Goal: Task Accomplishment & Management: Use online tool/utility

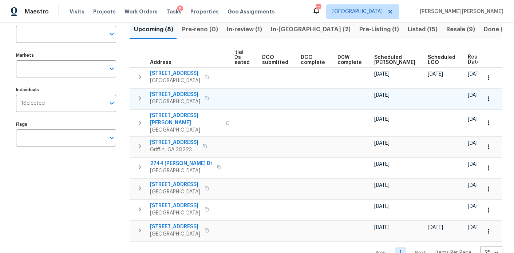
scroll to position [68, 0]
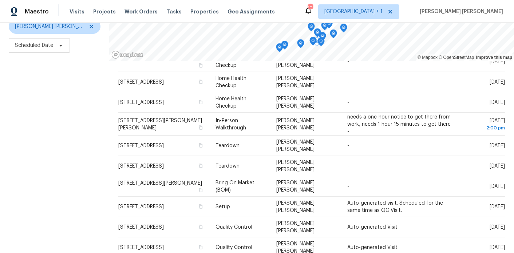
scroll to position [163, 0]
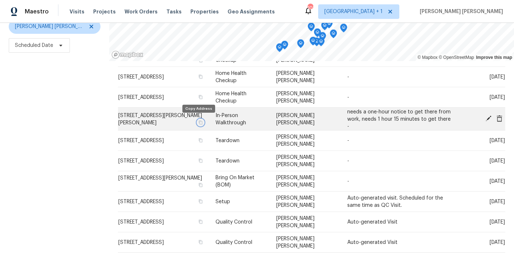
click at [199, 120] on icon "button" at bounding box center [201, 122] width 4 height 4
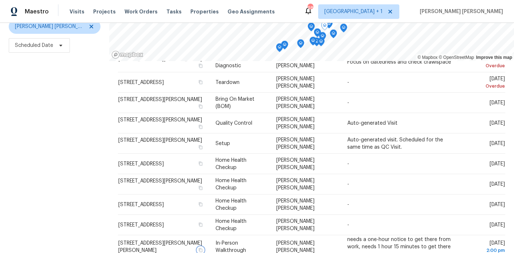
scroll to position [33, 0]
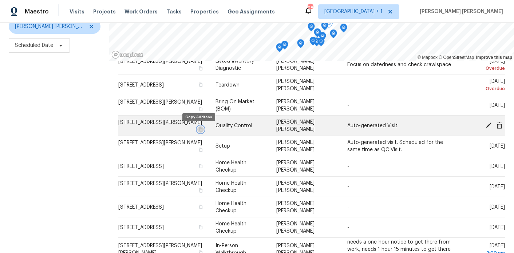
click at [200, 129] on button "button" at bounding box center [200, 129] width 7 height 7
click at [502, 126] on span at bounding box center [499, 125] width 11 height 7
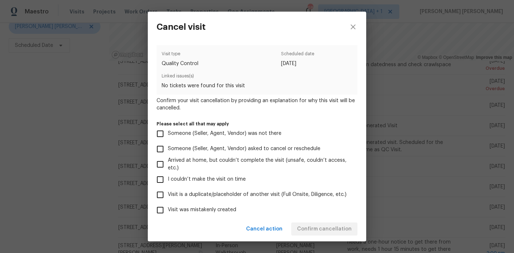
click at [205, 212] on span "Visit was mistakenly created" at bounding box center [202, 210] width 68 height 8
click at [168, 212] on input "Visit was mistakenly created" at bounding box center [159, 210] width 15 height 15
checkbox input "true"
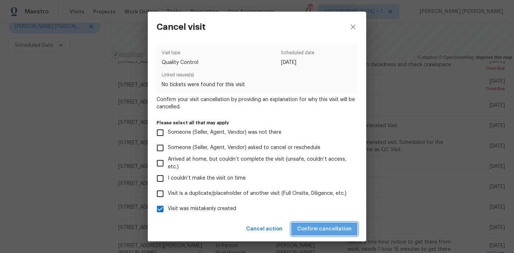
click at [330, 227] on span "Confirm cancellation" at bounding box center [324, 229] width 55 height 9
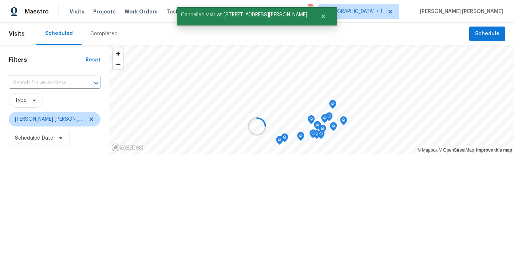
scroll to position [0, 0]
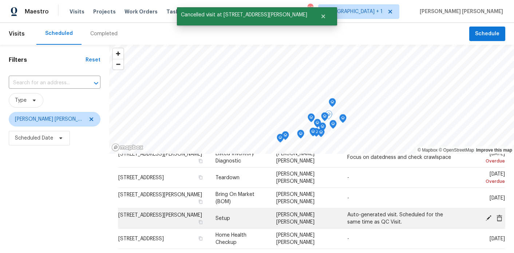
click at [499, 218] on icon at bounding box center [499, 218] width 7 height 7
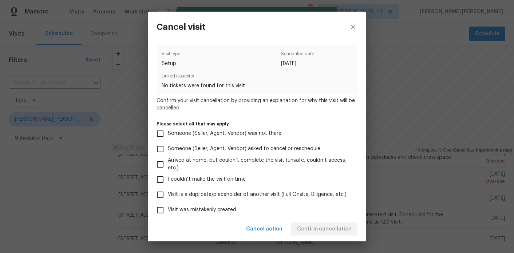
click at [209, 208] on span "Visit was mistakenly created" at bounding box center [202, 210] width 68 height 8
click at [168, 208] on input "Visit was mistakenly created" at bounding box center [159, 210] width 15 height 15
checkbox input "true"
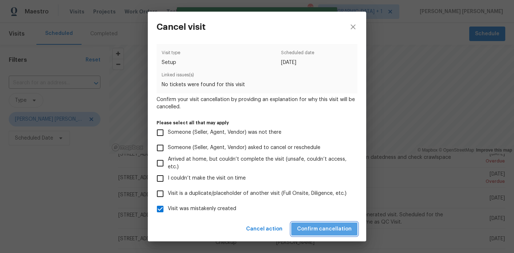
click at [328, 225] on span "Confirm cancellation" at bounding box center [324, 229] width 55 height 9
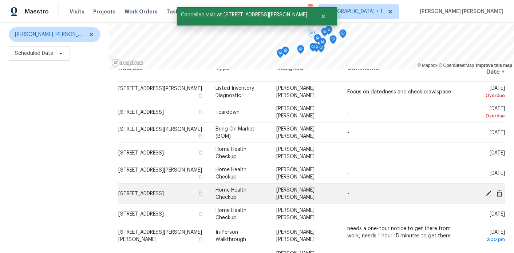
scroll to position [0, 0]
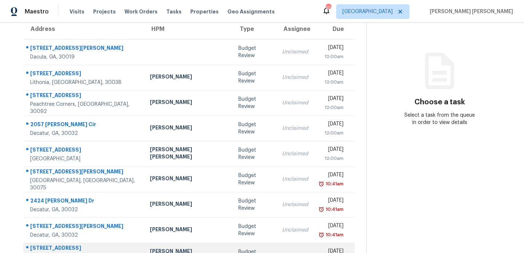
scroll to position [64, 0]
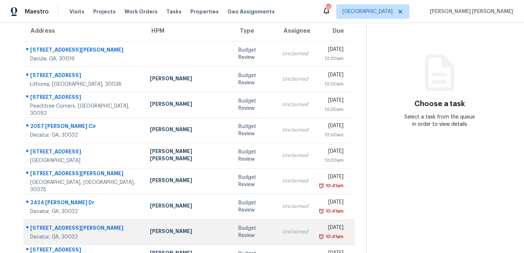
click at [177, 235] on div "[PERSON_NAME]" at bounding box center [188, 232] width 77 height 9
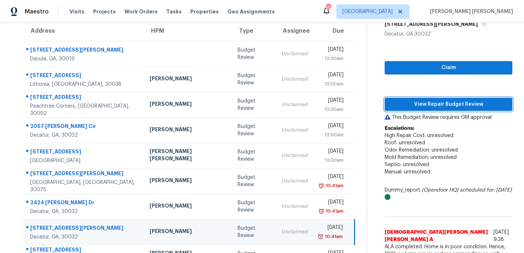
click at [425, 101] on span "View Repair Budget Review" at bounding box center [448, 104] width 116 height 9
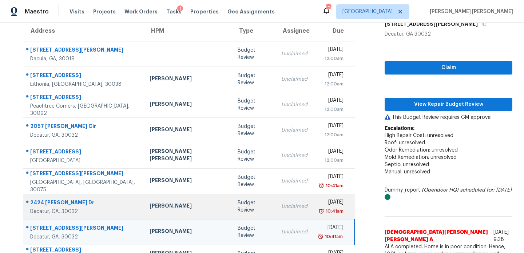
click at [166, 197] on td "[PERSON_NAME]" at bounding box center [188, 206] width 88 height 25
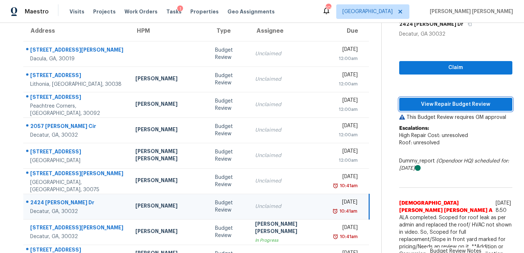
click at [430, 105] on span "View Repair Budget Review" at bounding box center [455, 104] width 101 height 9
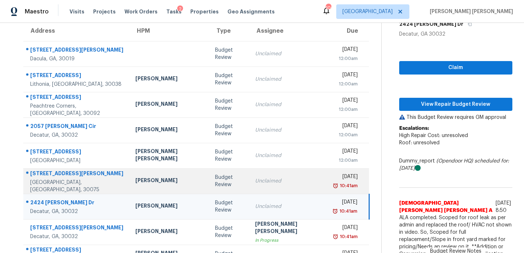
click at [158, 176] on td "[PERSON_NAME]" at bounding box center [170, 180] width 80 height 25
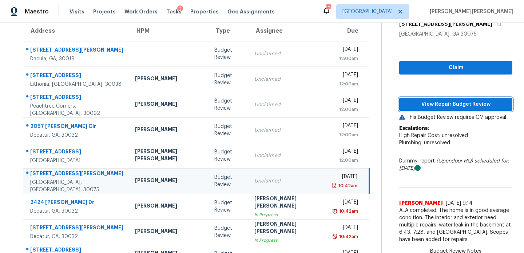
click at [447, 105] on span "View Repair Budget Review" at bounding box center [455, 104] width 101 height 9
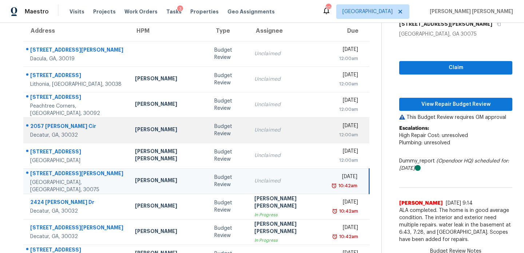
click at [158, 136] on td "[PERSON_NAME]" at bounding box center [168, 130] width 79 height 25
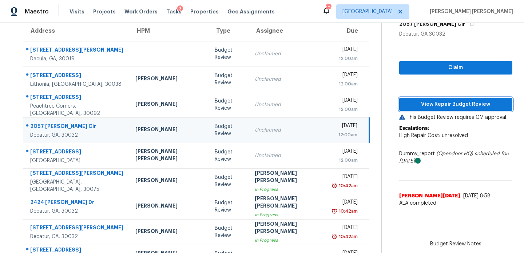
click at [420, 102] on span "View Repair Budget Review" at bounding box center [455, 104] width 101 height 9
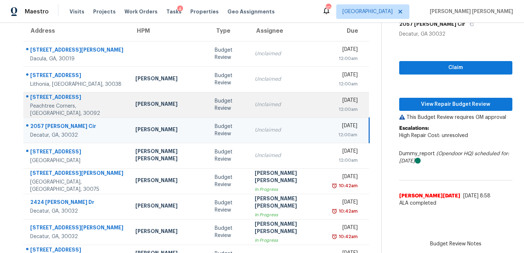
click at [159, 107] on div "[PERSON_NAME]" at bounding box center [169, 104] width 68 height 9
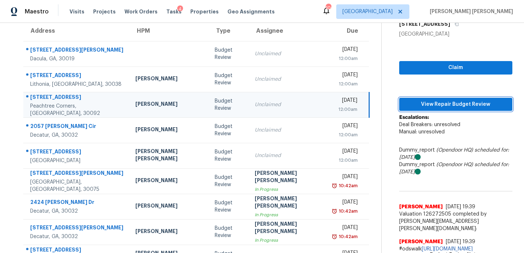
click at [434, 103] on span "View Repair Budget Review" at bounding box center [455, 104] width 101 height 9
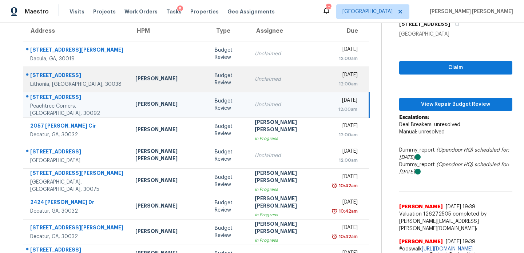
click at [158, 85] on td "[PERSON_NAME]" at bounding box center [169, 79] width 79 height 25
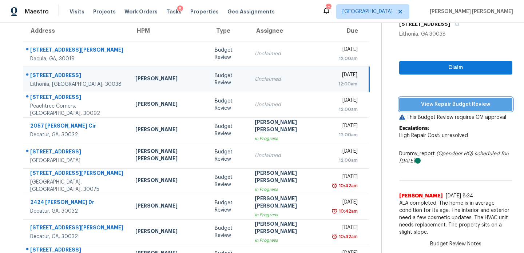
click at [430, 103] on span "View Repair Budget Review" at bounding box center [455, 104] width 101 height 9
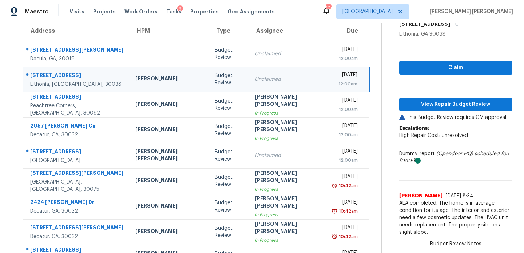
click at [166, 67] on td "[PERSON_NAME]" at bounding box center [169, 79] width 79 height 25
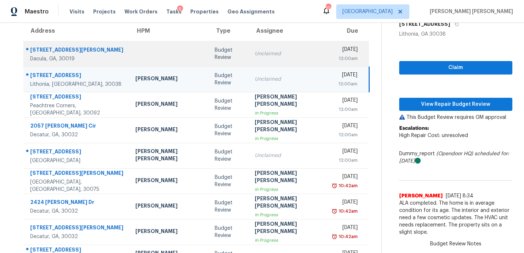
click at [164, 55] on td at bounding box center [169, 53] width 79 height 25
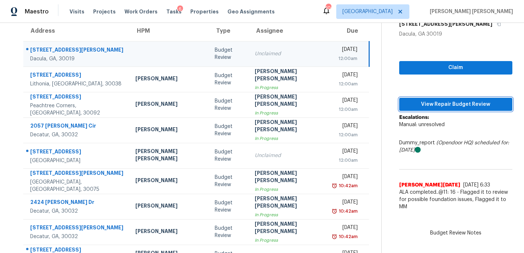
click at [412, 100] on span "View Repair Budget Review" at bounding box center [455, 104] width 101 height 9
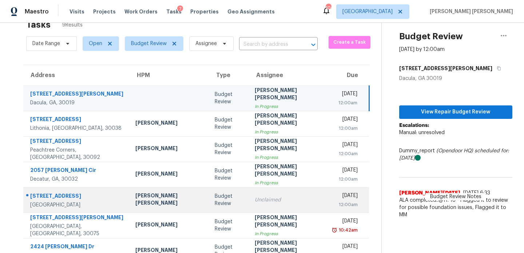
scroll to position [0, 0]
